Goal: Obtain resource: Obtain resource

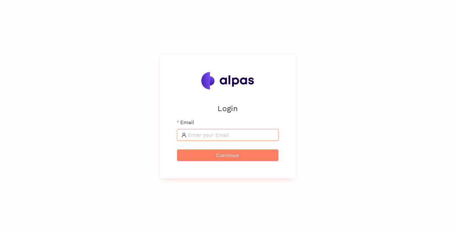
click at [205, 132] on input "Email" at bounding box center [231, 135] width 86 height 8
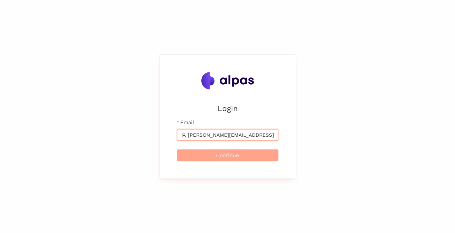
type input "[PERSON_NAME][EMAIL_ADDRESS][DOMAIN_NAME]"
click at [226, 156] on span "Continue" at bounding box center [227, 155] width 23 height 8
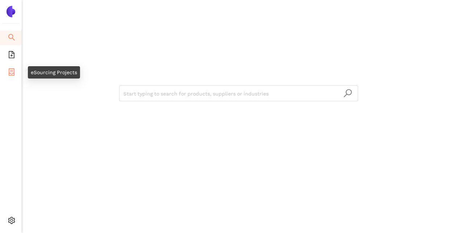
click at [8, 71] on icon "container" at bounding box center [11, 71] width 7 height 7
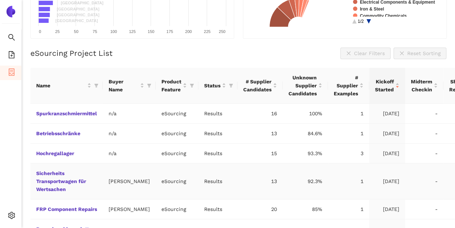
scroll to position [137, 0]
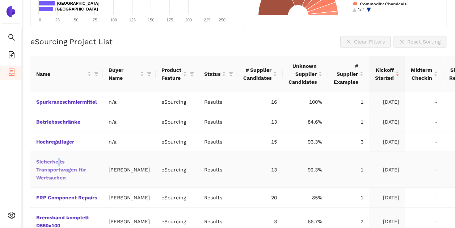
click at [0, 0] on link "Sicherheits Transportwagen für Wertsachen" at bounding box center [0, 0] width 0 height 0
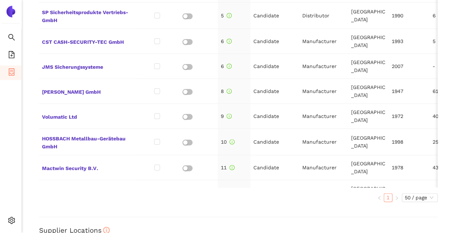
scroll to position [30, 0]
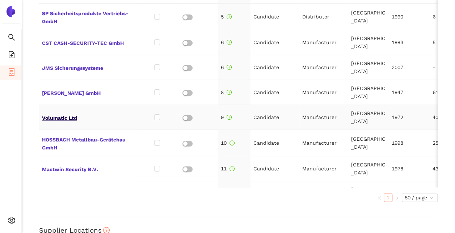
click at [55, 116] on span "Volumatic Ltd" at bounding box center [88, 116] width 92 height 9
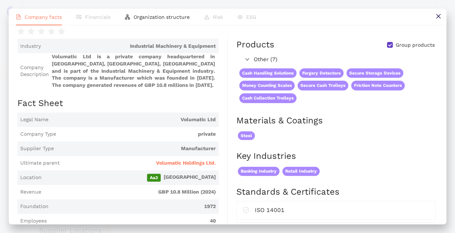
scroll to position [0, 0]
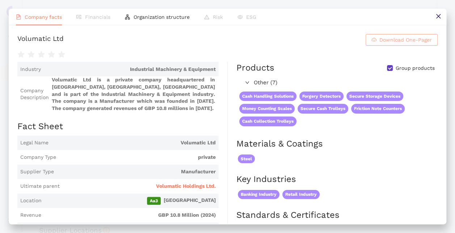
click at [401, 44] on span "Download One-Pager" at bounding box center [405, 40] width 52 height 8
click at [422, 100] on div "Cash Handling Solutions Forgery Detectors Secure Storage Devices Money Counting…" at bounding box center [336, 109] width 200 height 41
click at [440, 16] on icon "close" at bounding box center [438, 16] width 6 height 6
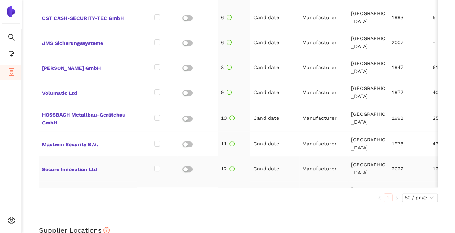
scroll to position [103, 0]
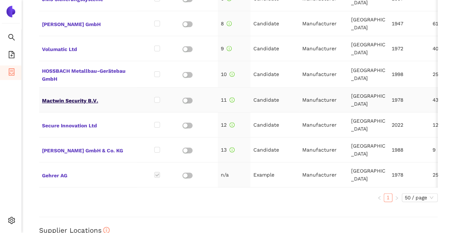
click at [71, 96] on span "Mactwin Security B.V." at bounding box center [88, 99] width 92 height 9
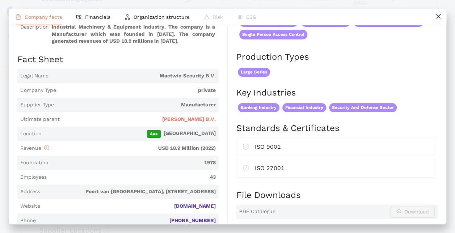
scroll to position [0, 0]
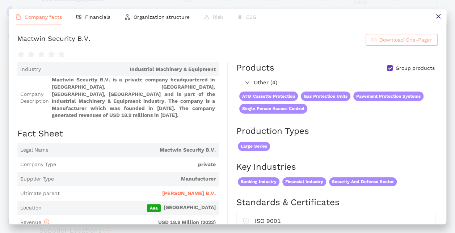
click at [403, 41] on span "Download One-Pager" at bounding box center [405, 40] width 52 height 8
click at [309, 71] on h2 "Products Group products" at bounding box center [336, 68] width 201 height 12
click at [140, 17] on span "Organization structure" at bounding box center [161, 17] width 56 height 6
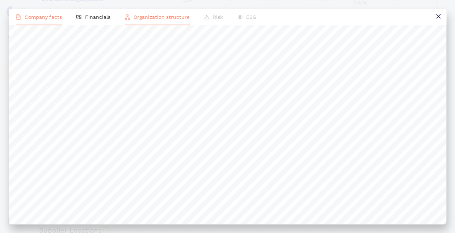
click at [46, 20] on span "Company facts" at bounding box center [43, 17] width 37 height 6
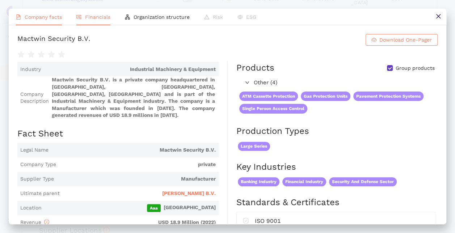
click at [87, 18] on span "Financials" at bounding box center [97, 17] width 25 height 6
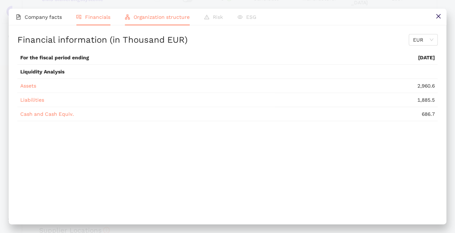
click at [148, 20] on li "Organization structure" at bounding box center [157, 17] width 79 height 17
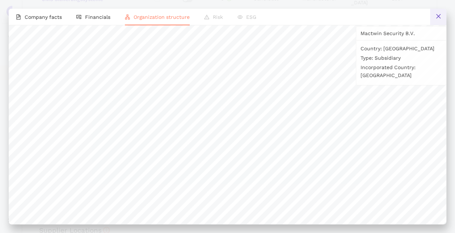
click at [440, 12] on button at bounding box center [438, 17] width 16 height 16
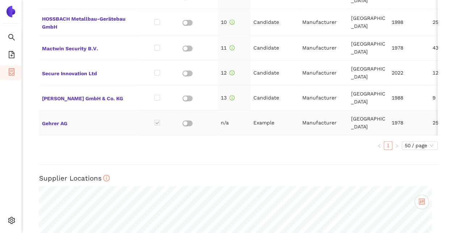
scroll to position [103, 0]
click at [71, 69] on span "Secure Innovation Ltd" at bounding box center [88, 72] width 92 height 9
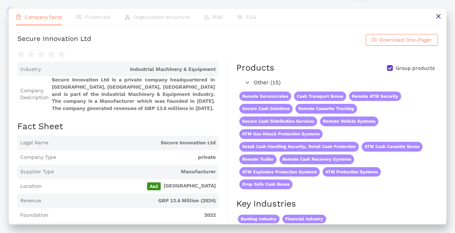
scroll to position [0, 0]
click at [139, 20] on li "Organization structure" at bounding box center [157, 17] width 79 height 17
click at [96, 18] on span "Financials" at bounding box center [97, 17] width 25 height 6
click at [402, 44] on span "Download One-Pager" at bounding box center [405, 40] width 52 height 8
click at [368, 217] on div "Key Industries Banking Industry Financial Industry" at bounding box center [336, 215] width 201 height 35
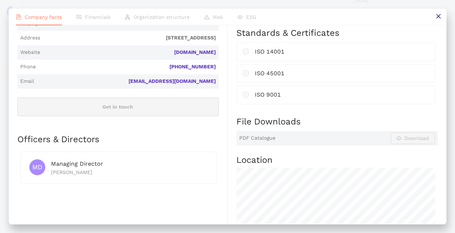
scroll to position [217, 0]
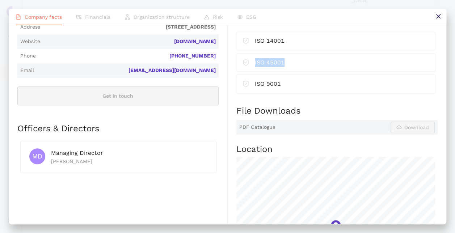
drag, startPoint x: 288, startPoint y: 69, endPoint x: 251, endPoint y: 68, distance: 37.3
click at [251, 67] on div "ISO 45001" at bounding box center [335, 62] width 187 height 9
drag, startPoint x: 251, startPoint y: 68, endPoint x: 296, endPoint y: 69, distance: 45.2
click at [296, 67] on div "ISO 45001" at bounding box center [342, 62] width 174 height 9
click at [297, 67] on div "ISO 45001" at bounding box center [342, 62] width 174 height 9
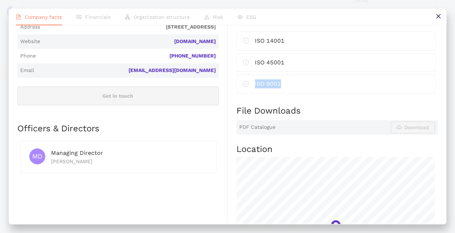
drag, startPoint x: 284, startPoint y: 95, endPoint x: 248, endPoint y: 96, distance: 36.2
click at [248, 93] on div "ISO 9001" at bounding box center [335, 84] width 199 height 19
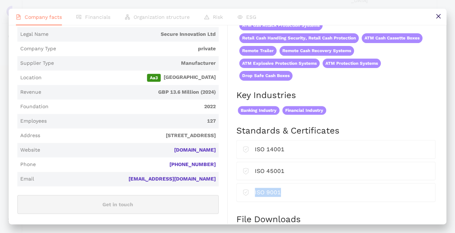
scroll to position [145, 0]
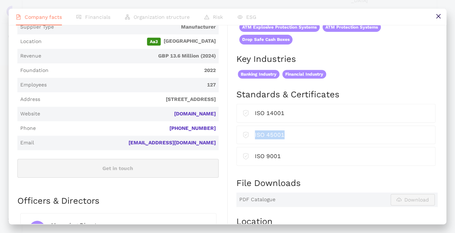
drag, startPoint x: 296, startPoint y: 144, endPoint x: 250, endPoint y: 141, distance: 45.3
click at [250, 140] on div "ISO 45001" at bounding box center [335, 134] width 187 height 9
drag, startPoint x: 250, startPoint y: 141, endPoint x: 258, endPoint y: 139, distance: 8.2
copy div "ISO 45001"
click at [435, 18] on icon "close" at bounding box center [438, 16] width 6 height 6
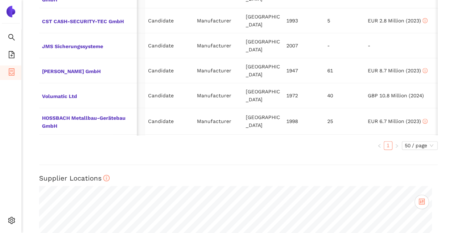
scroll to position [0, 0]
